Goal: Task Accomplishment & Management: Complete application form

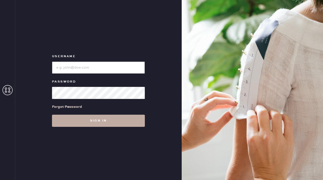
type input "reformationflatiron"
click at [83, 117] on button "Sign in" at bounding box center [98, 120] width 93 height 12
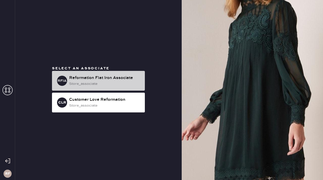
click at [108, 73] on div "RFIA Reformation Flat Iron Associate store_associate" at bounding box center [98, 81] width 93 height 20
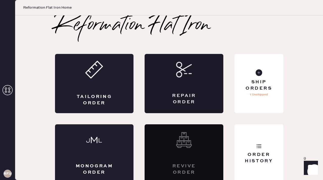
click at [189, 88] on div "Repair Order" at bounding box center [184, 83] width 79 height 59
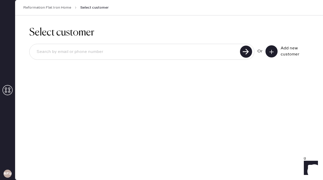
click at [275, 53] on button at bounding box center [272, 51] width 12 height 12
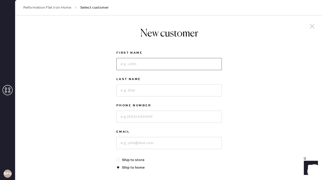
click at [178, 68] on input at bounding box center [169, 64] width 106 height 12
drag, startPoint x: 137, startPoint y: 65, endPoint x: 92, endPoint y: 55, distance: 46.5
click at [92, 55] on div "New customer First Name [PERSON_NAME] Last Name Phone Number Email Ship to stor…" at bounding box center [169, 171] width 308 height 313
type input "Ava"
click at [132, 95] on input at bounding box center [169, 90] width 106 height 12
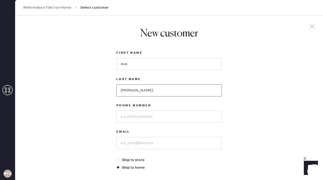
type input "[PERSON_NAME]"
click at [132, 120] on input at bounding box center [169, 116] width 106 height 12
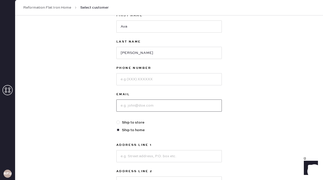
click at [135, 105] on input at bounding box center [169, 105] width 106 height 12
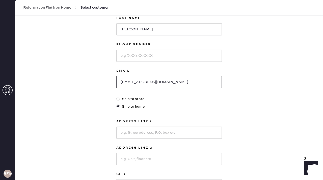
scroll to position [64, 0]
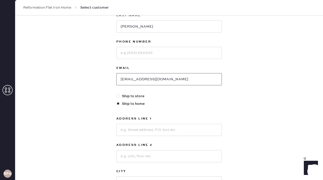
type input "[EMAIL_ADDRESS][DOMAIN_NAME]"
click at [140, 130] on input at bounding box center [169, 130] width 106 height 12
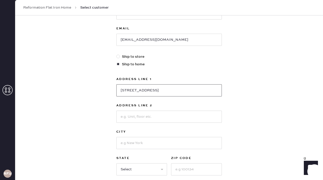
scroll to position [109, 0]
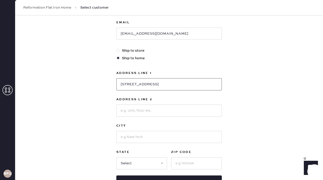
type input "[STREET_ADDRESS]"
click at [142, 111] on input at bounding box center [169, 110] width 106 height 12
type input "apt 1422"
click at [135, 135] on input at bounding box center [169, 137] width 106 height 12
type input "[US_STATE]"
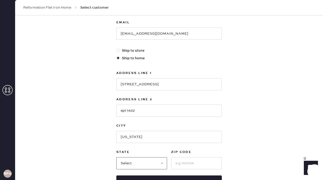
click at [135, 158] on select "Select AK AL AR AZ CA CO CT [GEOGRAPHIC_DATA] DE FL [GEOGRAPHIC_DATA] HI [GEOGR…" at bounding box center [141, 163] width 51 height 12
select select "NY"
click at [189, 164] on input at bounding box center [196, 163] width 51 height 12
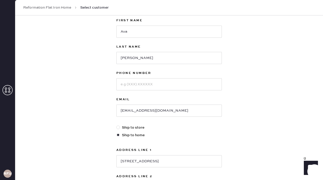
scroll to position [20, 0]
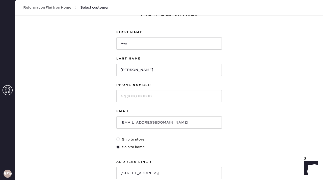
type input "10011"
click at [156, 94] on input at bounding box center [169, 96] width 106 height 12
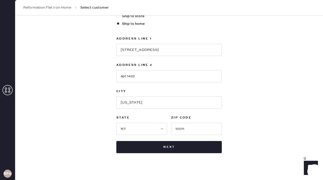
scroll to position [149, 0]
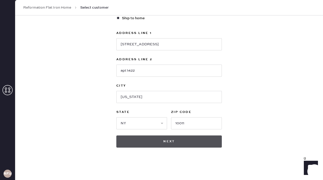
type input "4159906377"
click at [182, 139] on button "Next" at bounding box center [169, 141] width 106 height 12
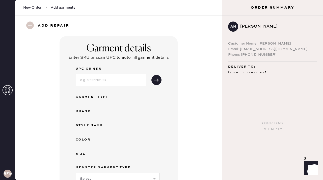
click at [131, 73] on div at bounding box center [111, 79] width 71 height 13
click at [119, 85] on input at bounding box center [111, 80] width 71 height 12
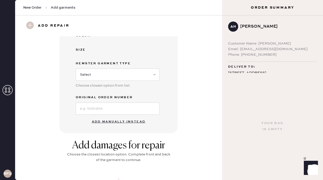
scroll to position [185, 0]
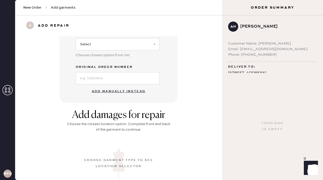
click at [95, 91] on button "Add manually instead" at bounding box center [119, 91] width 60 height 10
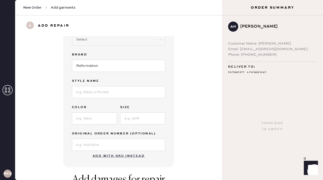
scroll to position [0, 0]
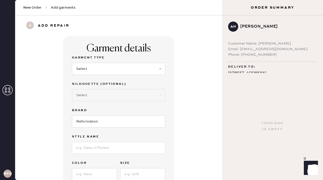
click at [89, 69] on select "Select Basic Skirt Jeans Leggings Pants Shorts Basic Sleeved Dress Basic Sleeve…" at bounding box center [118, 69] width 93 height 12
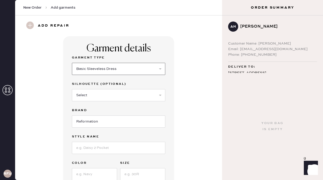
click at [94, 70] on select "Select Basic Skirt Jeans Leggings Pants Shorts Basic Sleeved Dress Basic Sleeve…" at bounding box center [118, 69] width 93 height 12
select select "8"
click at [182, 68] on div "Garment details Garment Type Select Basic Skirt Jeans Leggings Pants Shorts Bas…" at bounding box center [118, 129] width 189 height 186
click at [120, 92] on select "Select Maxi Dress Midi Dress Mini Dress Other" at bounding box center [118, 95] width 93 height 12
select select "25"
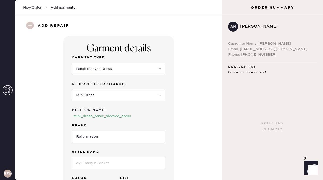
click at [106, 123] on div "Brand" at bounding box center [118, 125] width 93 height 7
click at [101, 157] on input at bounding box center [118, 163] width 93 height 12
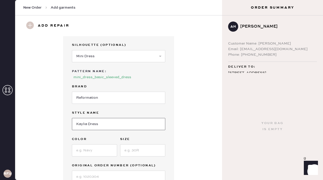
scroll to position [43, 0]
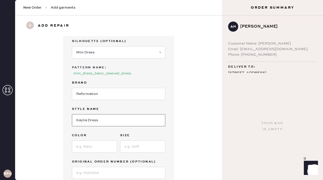
type input "Kaylia Dress"
click at [91, 142] on input at bounding box center [94, 146] width 45 height 12
type input "[MEDICAL_DATA]"
click at [135, 144] on input at bounding box center [142, 146] width 45 height 12
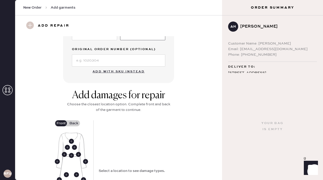
scroll to position [58, 0]
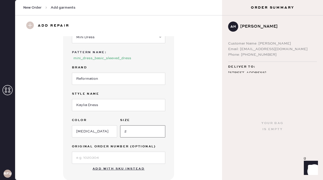
type input "2"
click at [104, 151] on input at bounding box center [118, 157] width 93 height 12
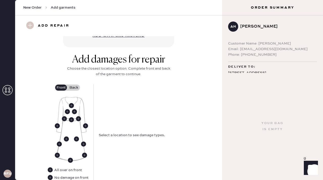
scroll to position [226, 0]
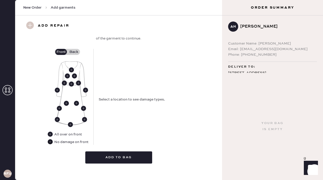
type input "S12433311"
click at [52, 139] on use at bounding box center [50, 141] width 5 height 5
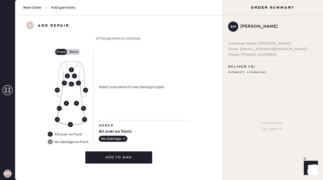
click at [72, 49] on label "Back" at bounding box center [73, 52] width 13 height 6
click at [74, 52] on input "Back" at bounding box center [74, 52] width 0 height 0
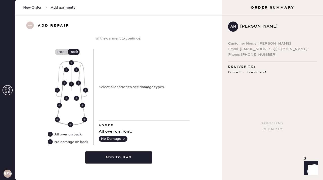
click at [72, 81] on use at bounding box center [71, 83] width 5 height 5
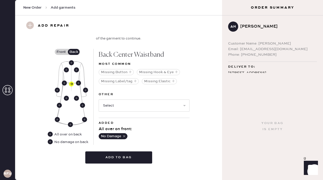
click at [138, 101] on select "Select Broken / Ripped Hem Broken Beads Broken Belt Loop Broken Button Broken C…" at bounding box center [144, 105] width 91 height 12
select select "1634"
select select
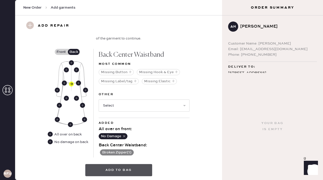
click at [120, 166] on button "Add to bag" at bounding box center [118, 170] width 67 height 12
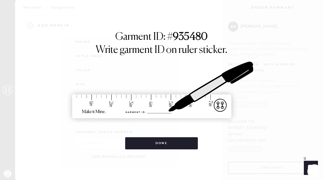
scroll to position [69, 0]
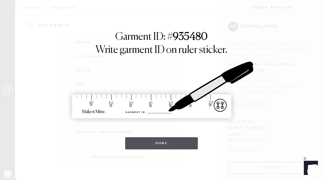
click at [151, 146] on button "Done" at bounding box center [161, 143] width 73 height 12
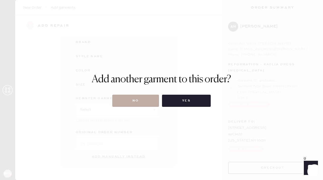
click at [145, 101] on button "No" at bounding box center [135, 100] width 47 height 12
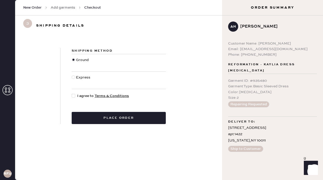
click at [76, 94] on div at bounding box center [75, 96] width 6 height 6
click at [72, 93] on input "I agree to Terms & Conditions" at bounding box center [72, 93] width 0 height 0
checkbox input "true"
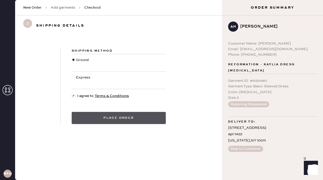
click at [101, 113] on button "Place order" at bounding box center [119, 118] width 94 height 12
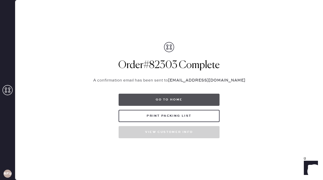
click at [161, 95] on button "Go to home" at bounding box center [169, 99] width 101 height 12
